Goal: Task Accomplishment & Management: Use online tool/utility

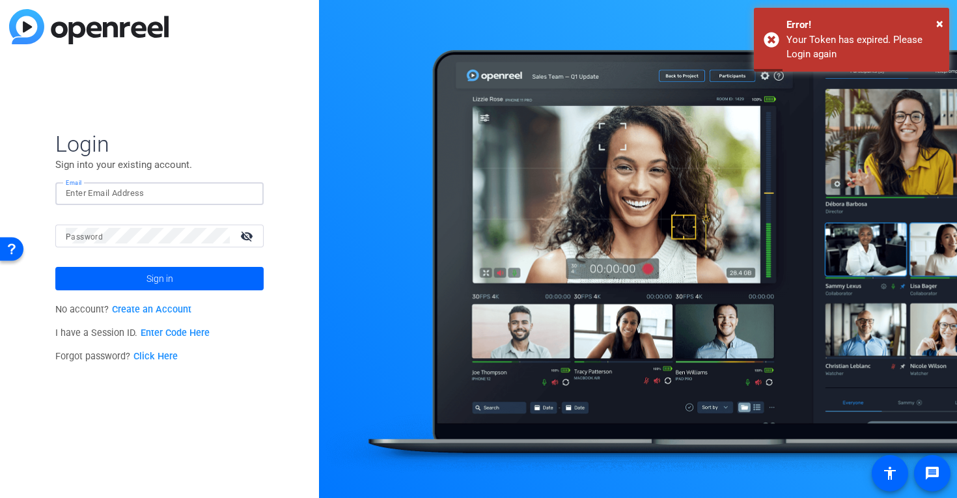
click at [161, 195] on input "Email" at bounding box center [159, 194] width 187 height 16
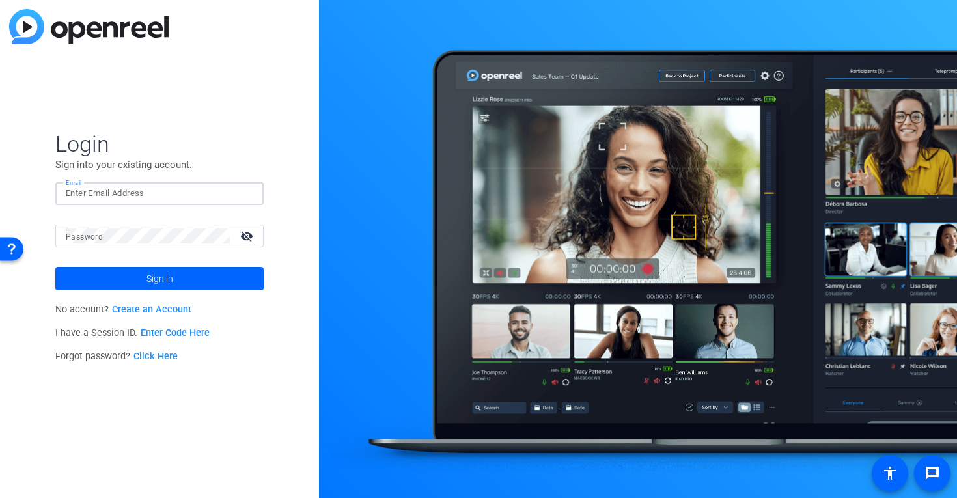
type input "jswain@openreel.com"
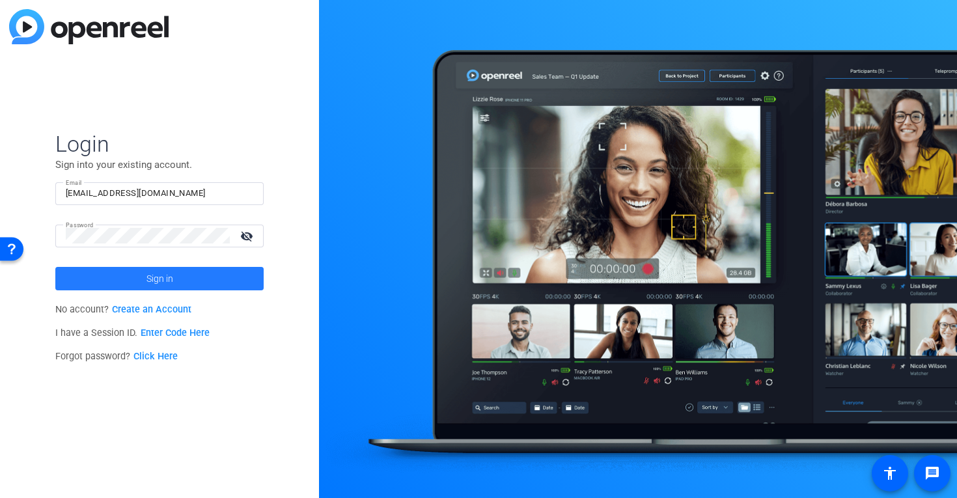
click at [159, 278] on span "Sign in" at bounding box center [159, 278] width 27 height 33
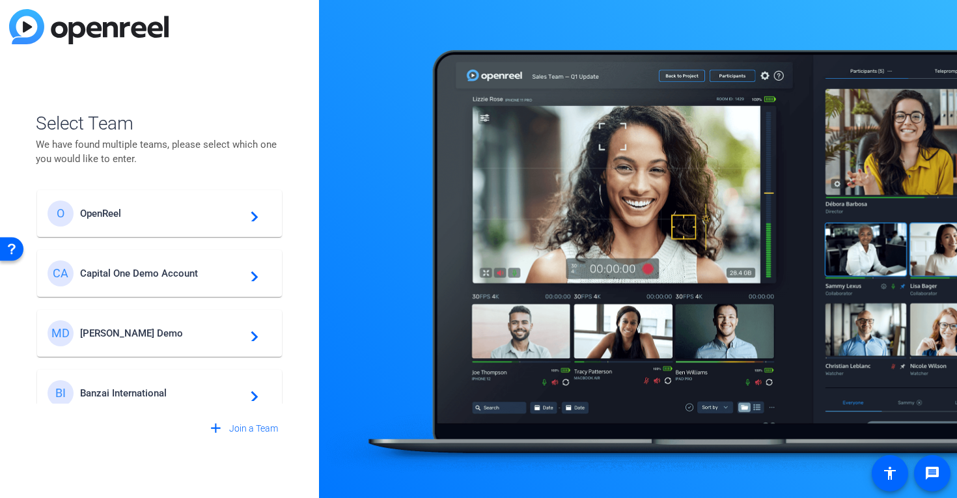
click at [122, 216] on span "OpenReel" at bounding box center [161, 214] width 163 height 12
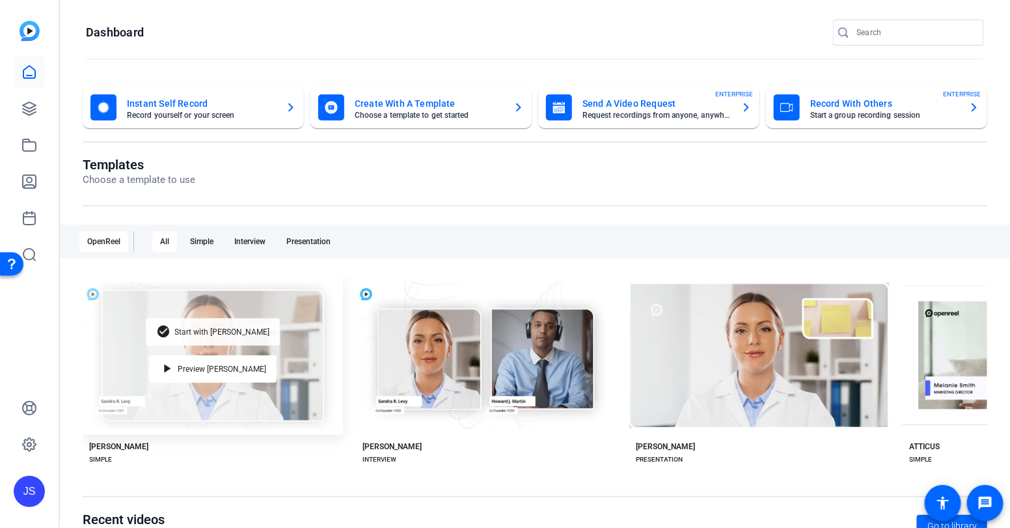
click at [212, 333] on span "Start with Matti" at bounding box center [221, 332] width 95 height 8
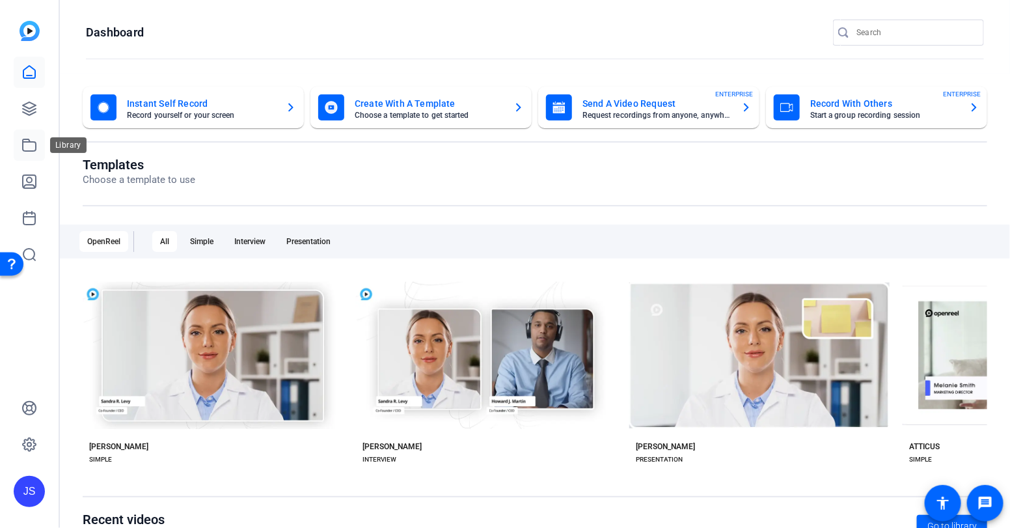
click at [26, 150] on icon at bounding box center [29, 145] width 16 height 16
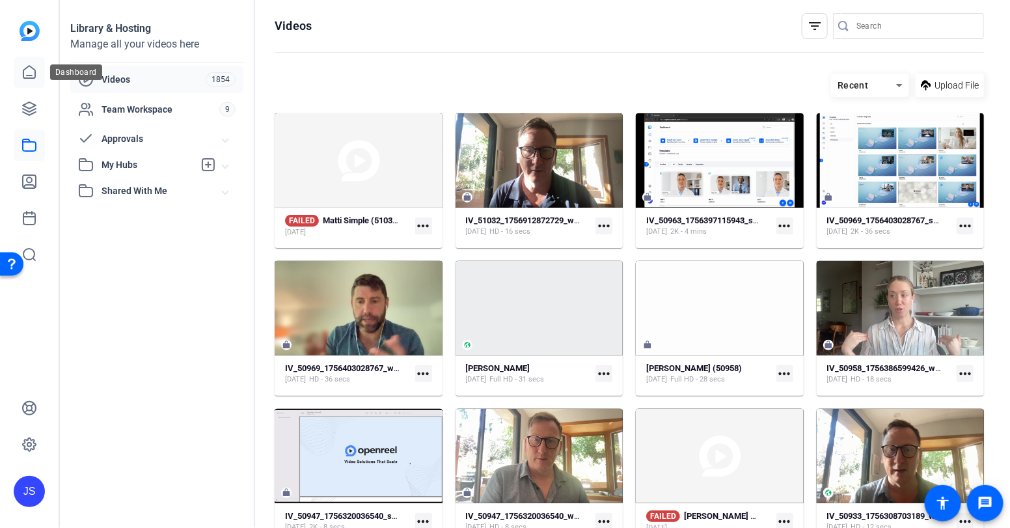
click at [29, 73] on icon at bounding box center [29, 72] width 16 height 16
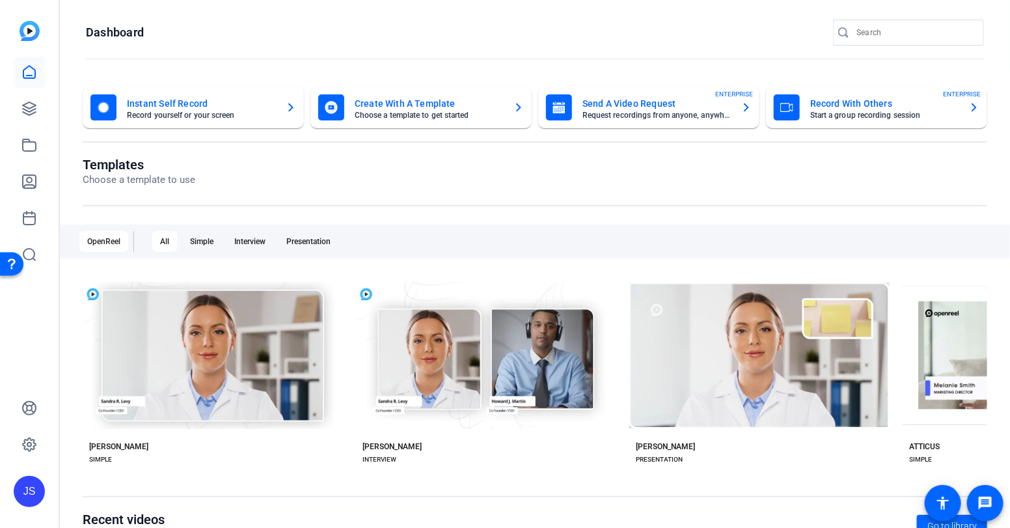
click at [829, 102] on mat-card-title "Record With Others" at bounding box center [884, 104] width 148 height 16
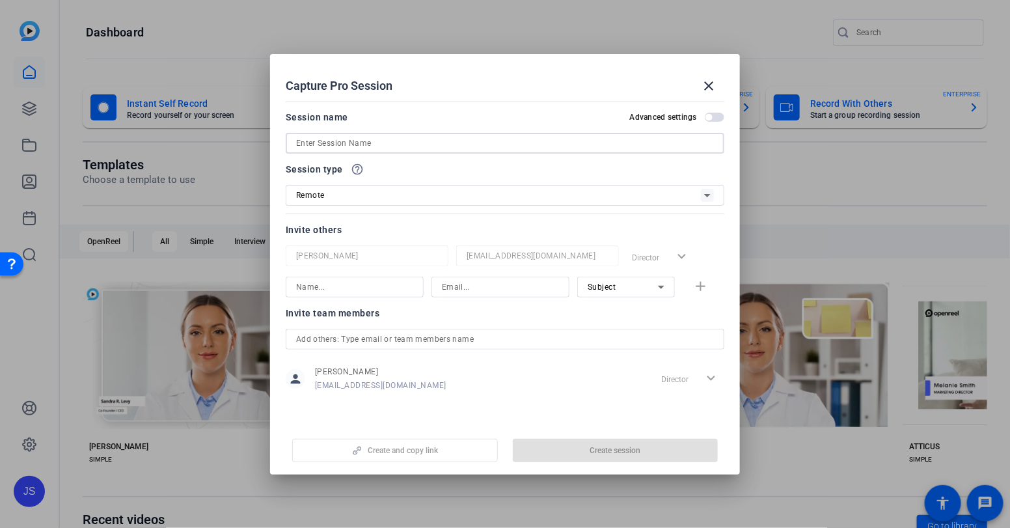
click at [308, 142] on input at bounding box center [505, 143] width 418 height 16
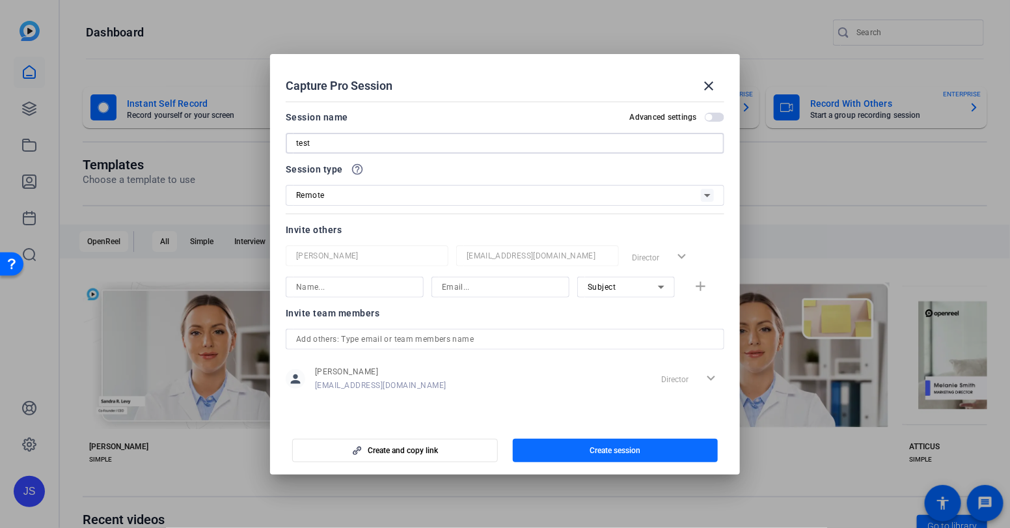
type input "test"
click at [613, 456] on span "button" at bounding box center [616, 450] width 206 height 31
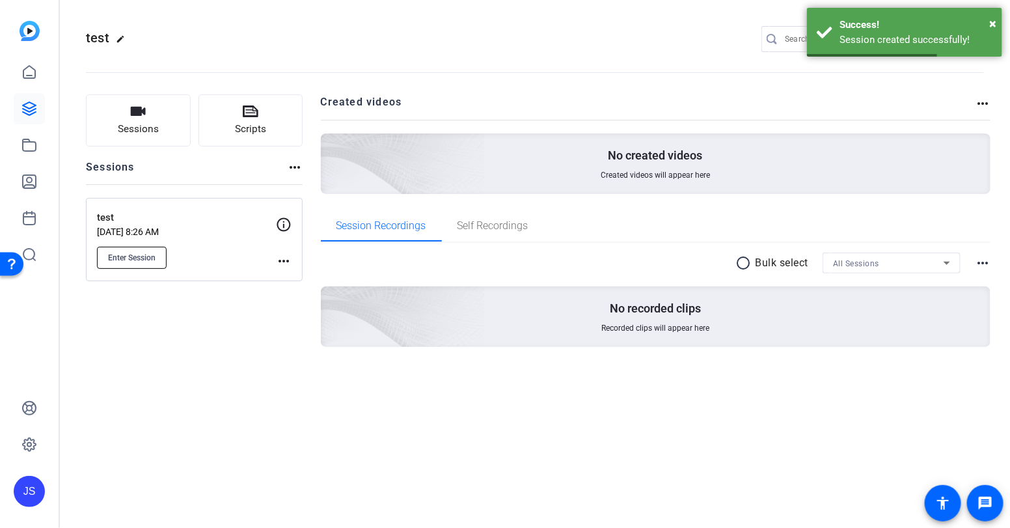
click at [128, 255] on span "Enter Session" at bounding box center [132, 258] width 48 height 10
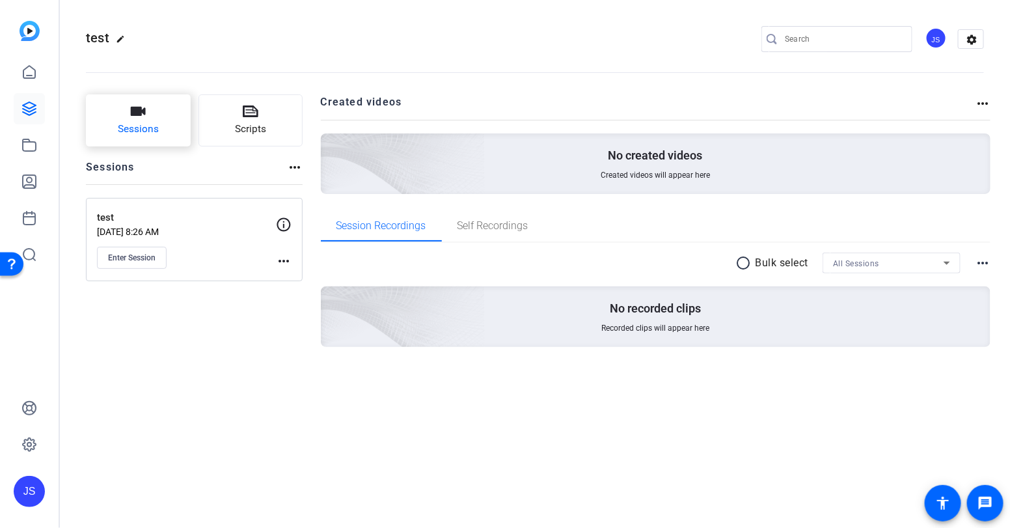
click at [135, 124] on span "Sessions" at bounding box center [138, 129] width 41 height 15
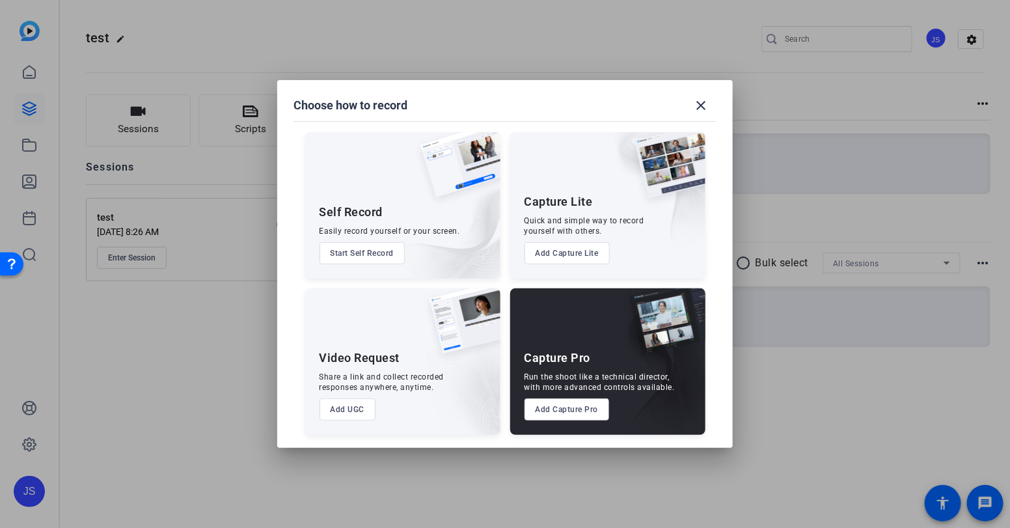
click at [356, 413] on button "Add UGC" at bounding box center [348, 409] width 57 height 22
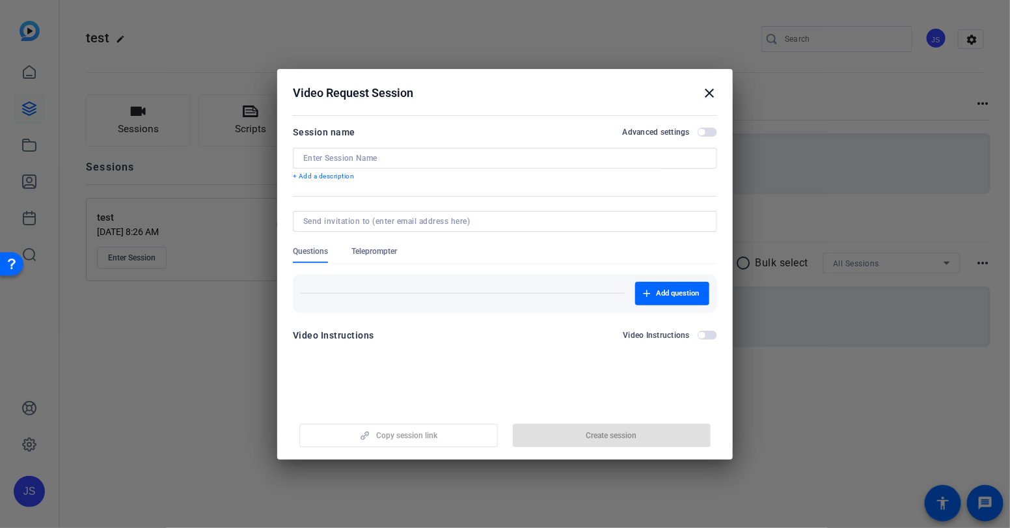
click at [331, 161] on input at bounding box center [505, 158] width 404 height 10
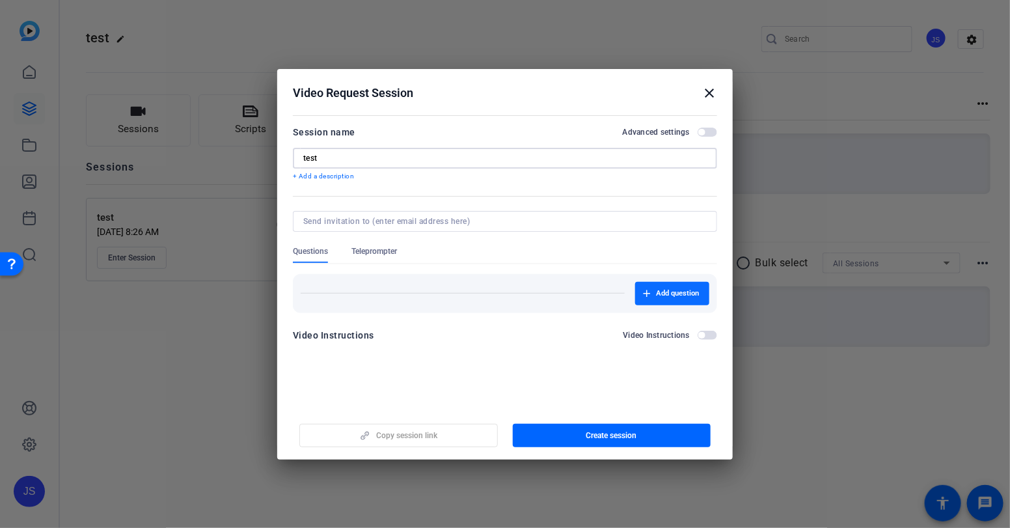
type input "test"
click at [676, 293] on span "Add question" at bounding box center [677, 293] width 43 height 10
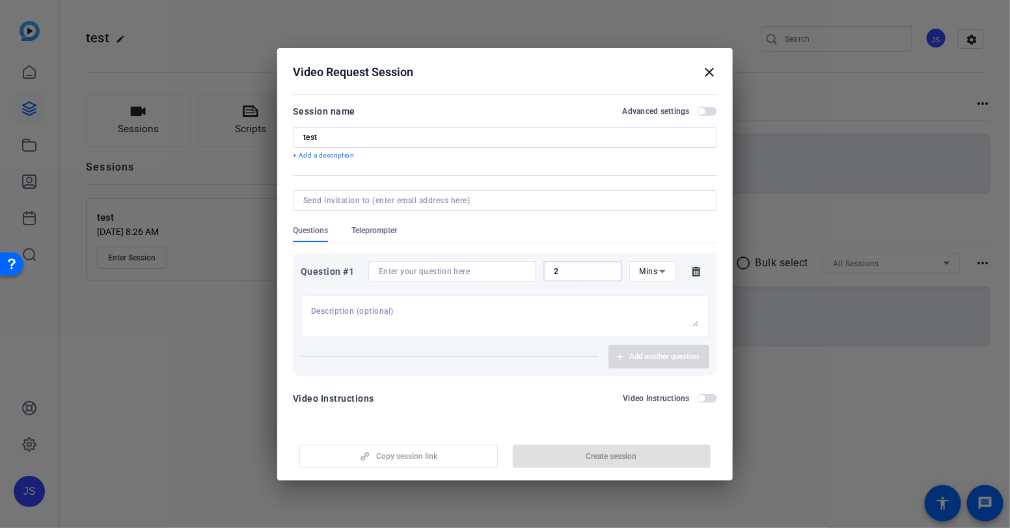
click at [560, 270] on input "2" at bounding box center [583, 271] width 58 height 10
click at [697, 271] on icon at bounding box center [696, 272] width 8 height 10
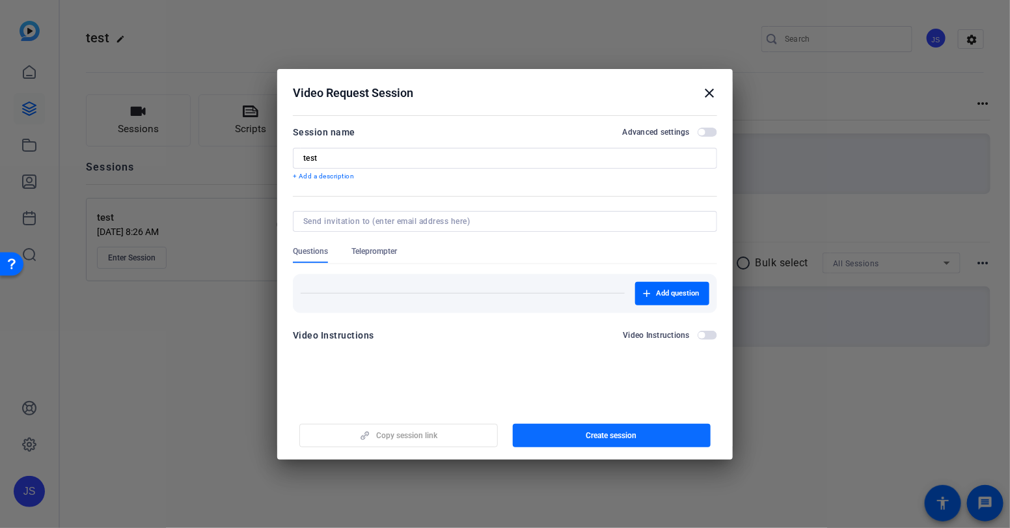
click at [601, 435] on span "Create session" at bounding box center [611, 435] width 51 height 10
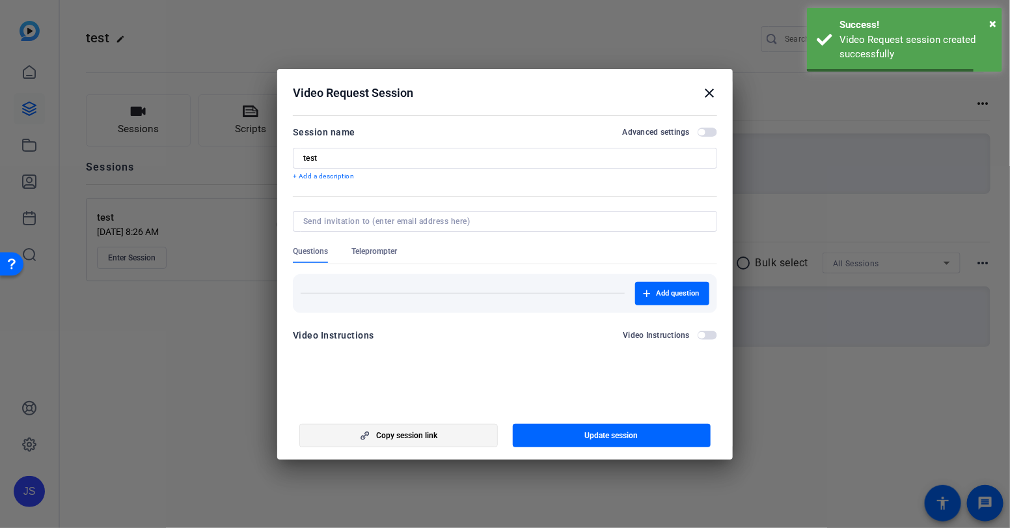
click at [427, 439] on span "Copy session link" at bounding box center [406, 435] width 61 height 10
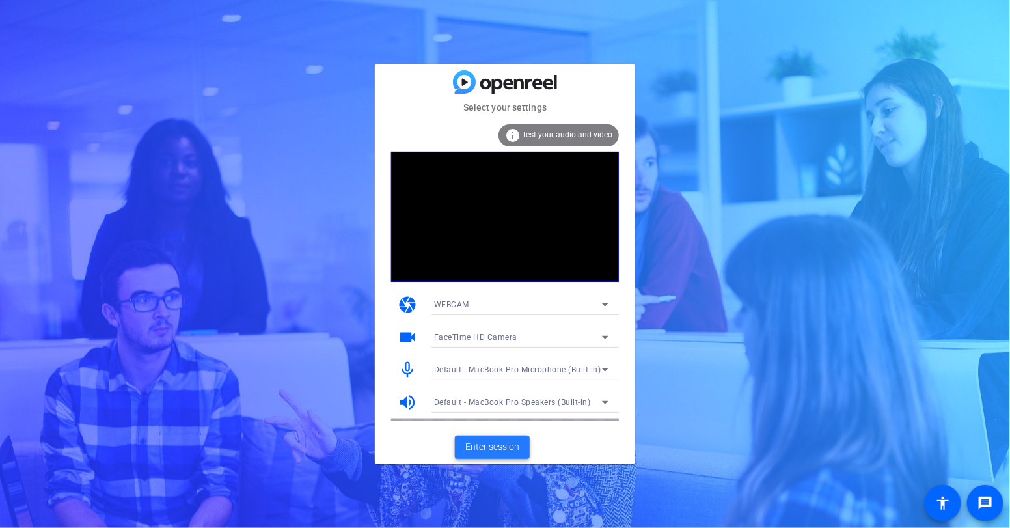
click at [480, 444] on span "Enter session" at bounding box center [492, 447] width 54 height 14
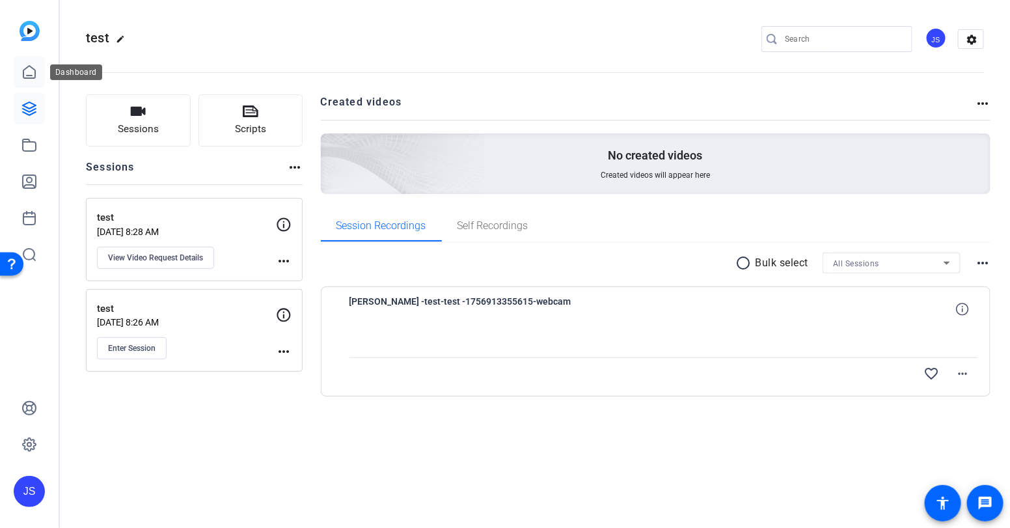
click at [29, 75] on icon at bounding box center [29, 72] width 12 height 12
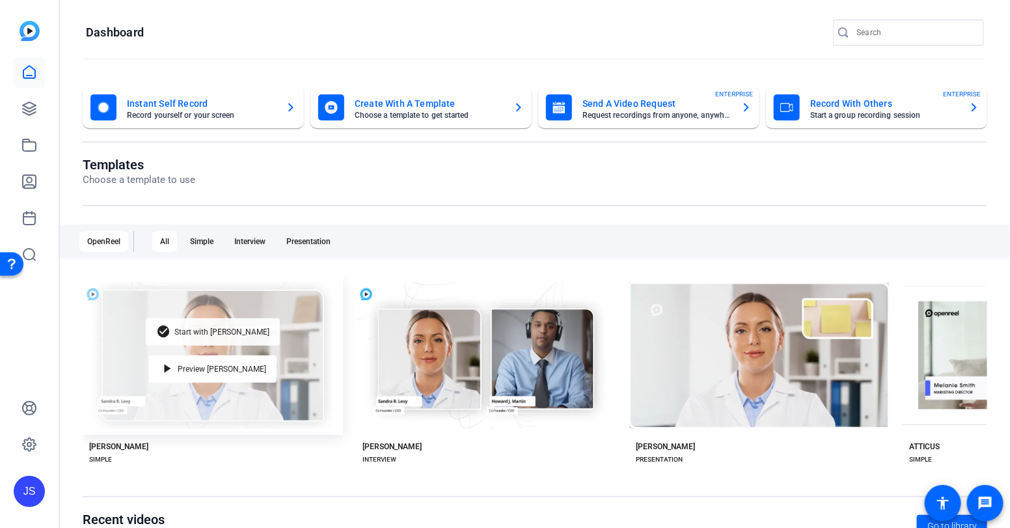
click at [214, 331] on span "Start with Matti" at bounding box center [221, 332] width 95 height 8
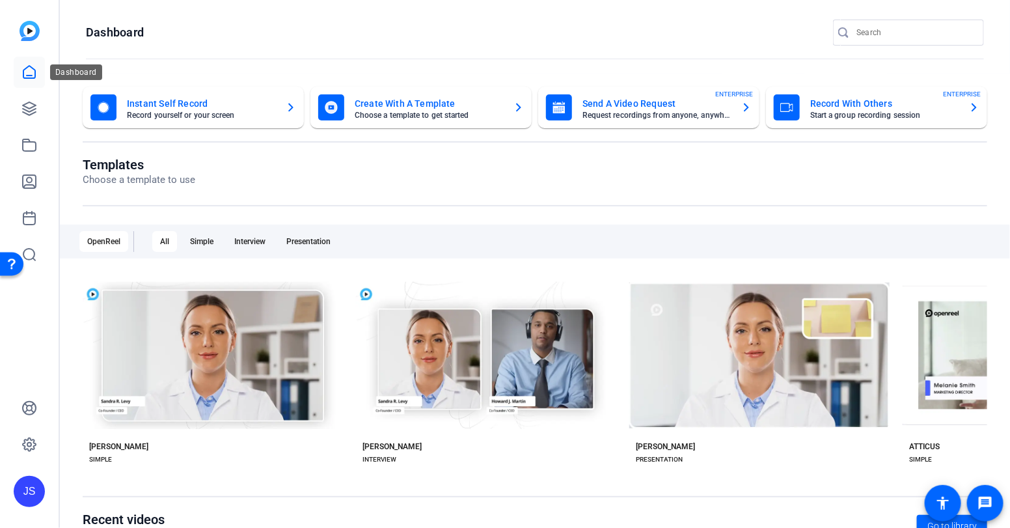
click at [29, 71] on icon at bounding box center [29, 72] width 16 height 16
